Goal: Check status: Check status

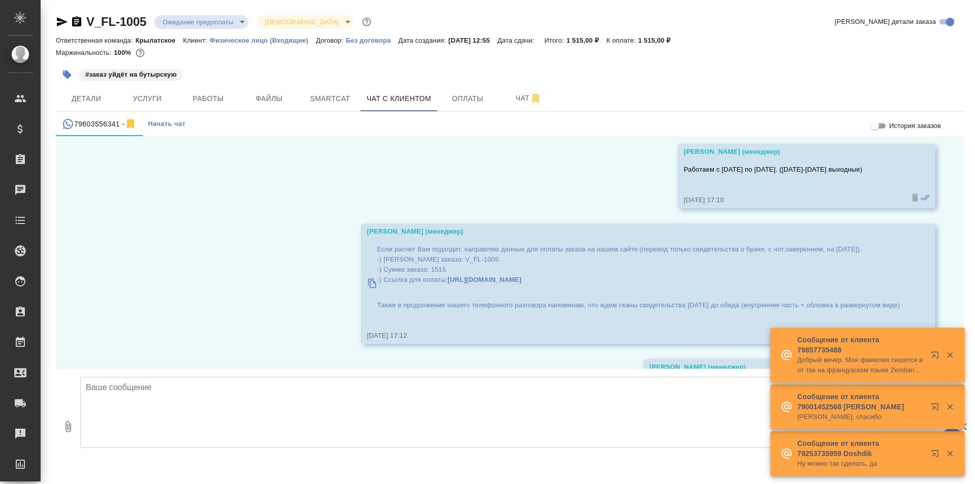
scroll to position [4001, 0]
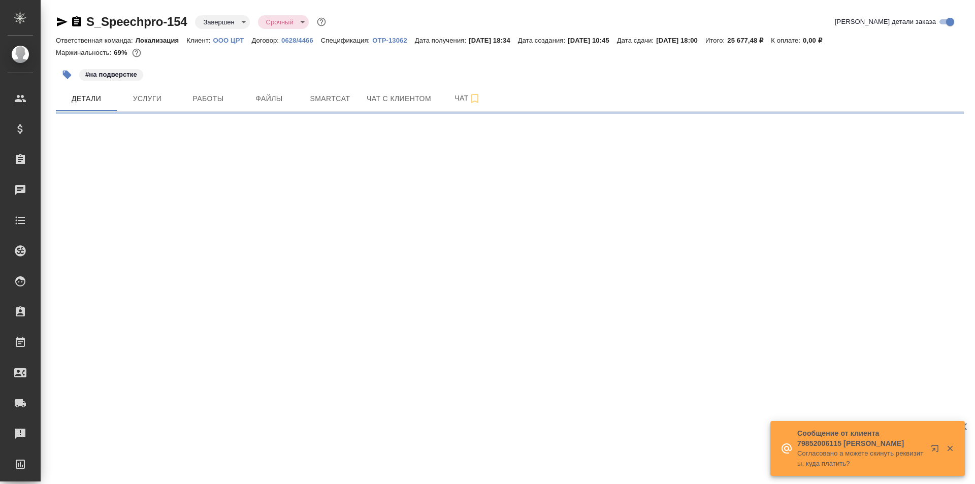
select select "RU"
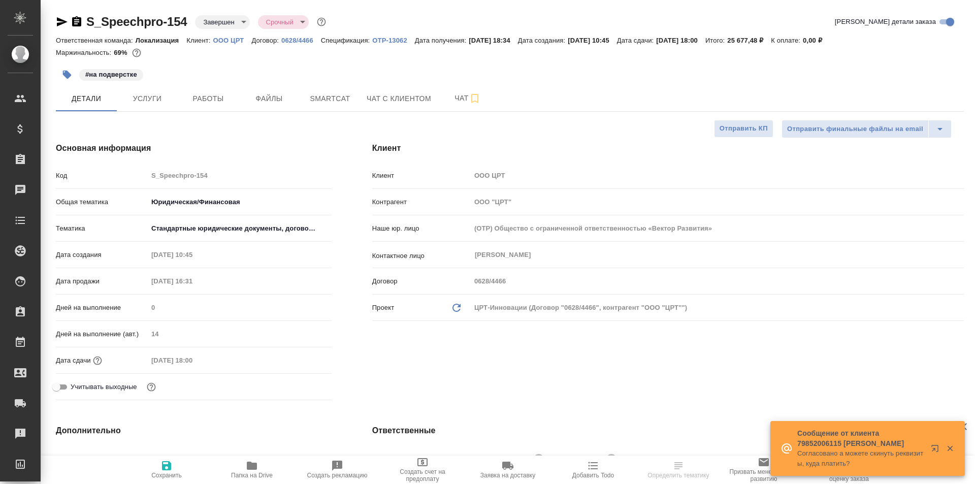
type textarea "x"
type input "Matveeva Anastasia"
type input "Иванова Арина"
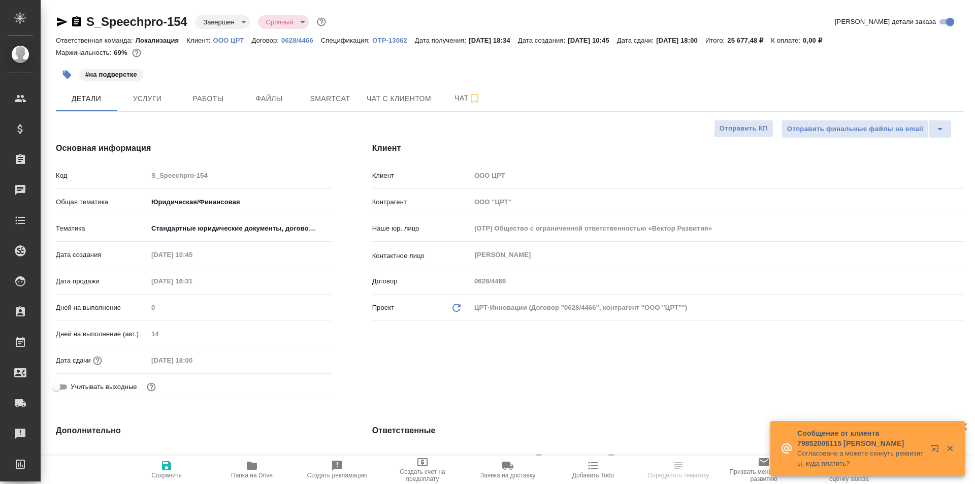
type textarea "x"
